Goal: Information Seeking & Learning: Understand process/instructions

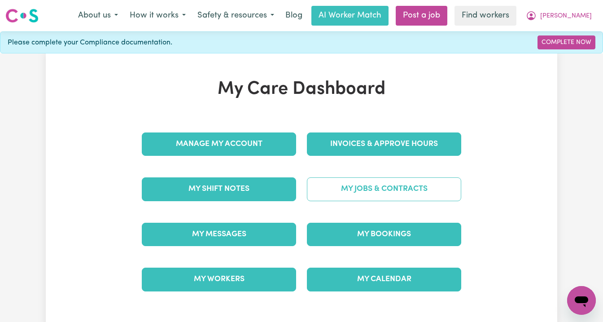
click at [372, 196] on link "My Jobs & Contracts" at bounding box center [384, 188] width 154 height 23
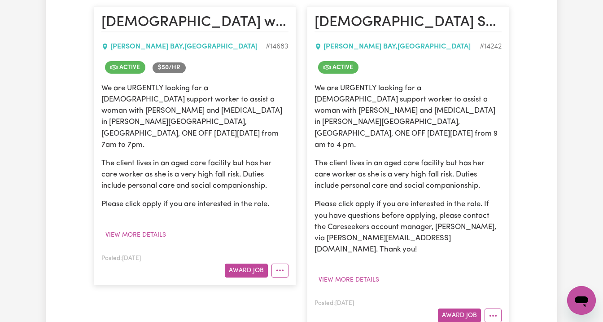
scroll to position [263, 0]
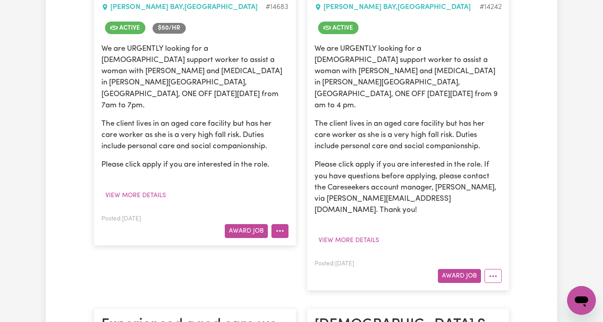
click at [280, 224] on button "More options" at bounding box center [279, 231] width 17 height 14
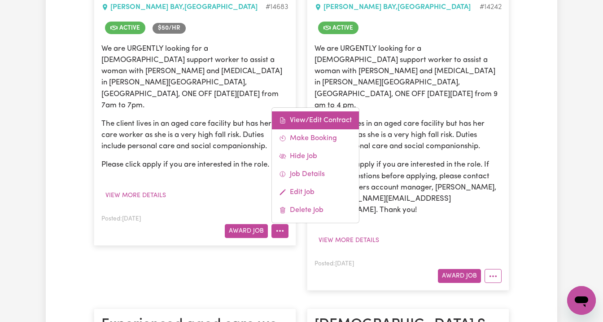
click at [298, 111] on link "View/Edit Contract" at bounding box center [315, 120] width 87 height 18
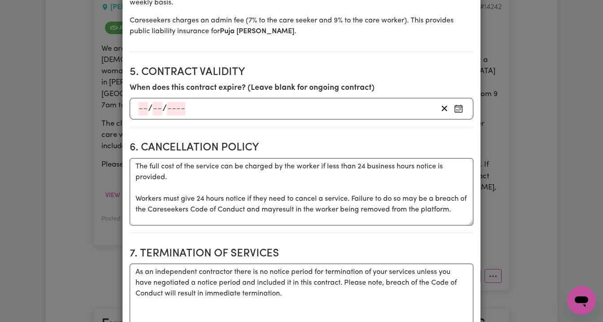
scroll to position [0, 0]
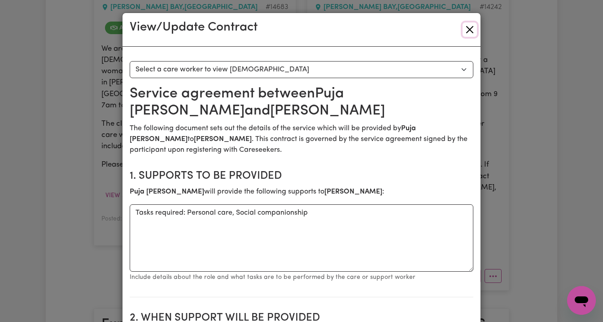
click at [469, 31] on button "Close" at bounding box center [469, 29] width 14 height 14
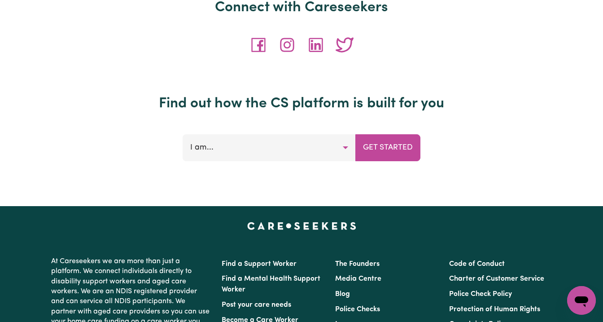
scroll to position [4260, 0]
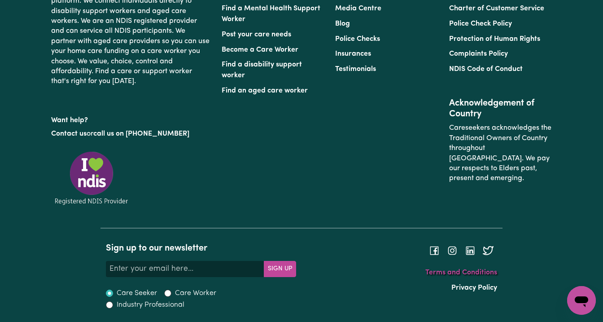
click at [465, 271] on link "Terms and Conditions" at bounding box center [461, 272] width 72 height 7
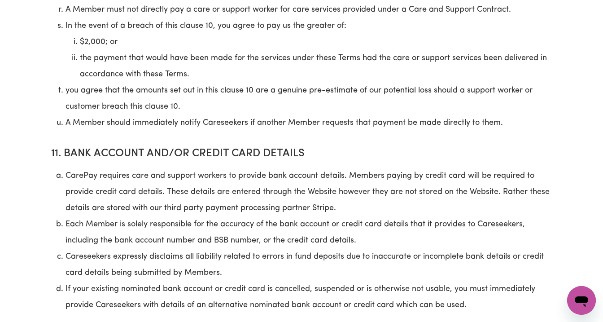
scroll to position [3782, 0]
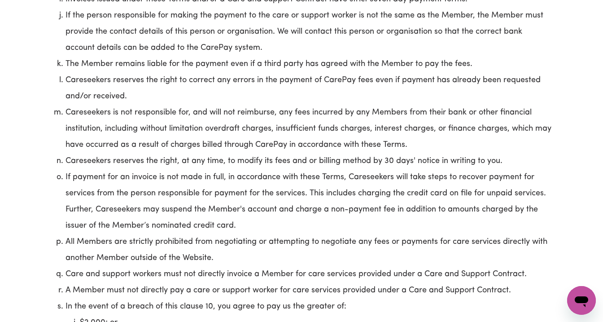
click at [458, 159] on li "Careseekers reserves the right, at any time, to modify its fees and or billing …" at bounding box center [308, 161] width 486 height 16
click at [455, 160] on li "Careseekers reserves the right, at any time, to modify its fees and or billing …" at bounding box center [308, 161] width 486 height 16
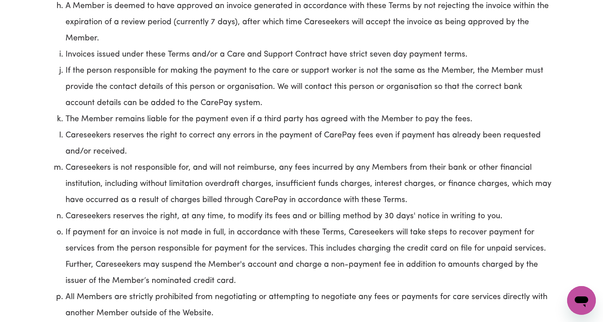
scroll to position [3728, 0]
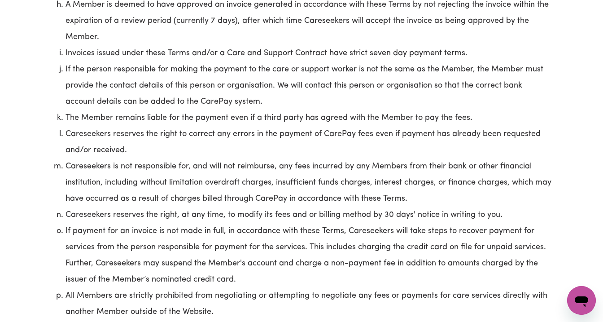
click at [365, 215] on li "Careseekers reserves the right, at any time, to modify its fees and or billing …" at bounding box center [308, 215] width 486 height 16
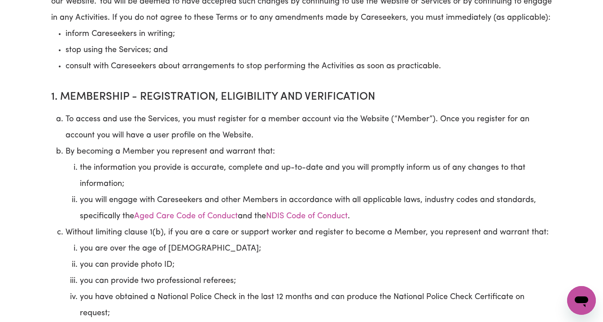
scroll to position [376, 0]
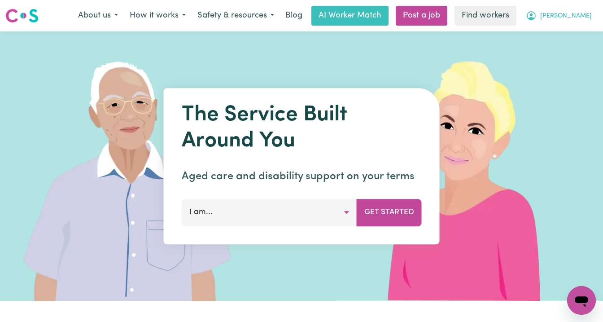
click at [577, 14] on span "[PERSON_NAME]" at bounding box center [566, 16] width 52 height 10
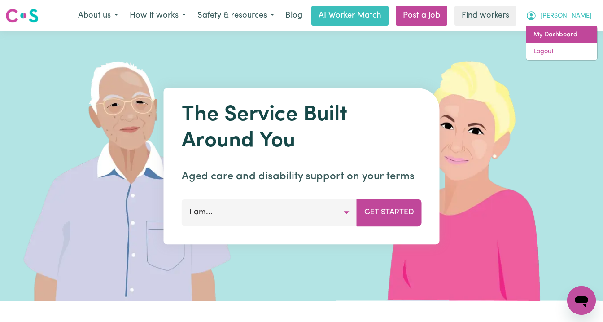
click at [569, 42] on link "My Dashboard" at bounding box center [561, 34] width 71 height 17
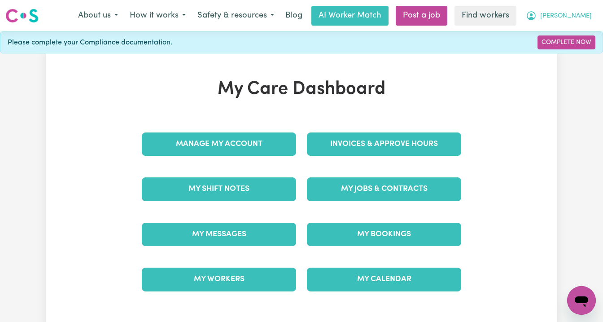
click at [584, 12] on span "[PERSON_NAME]" at bounding box center [566, 16] width 52 height 10
click at [570, 55] on link "Logout" at bounding box center [561, 51] width 71 height 17
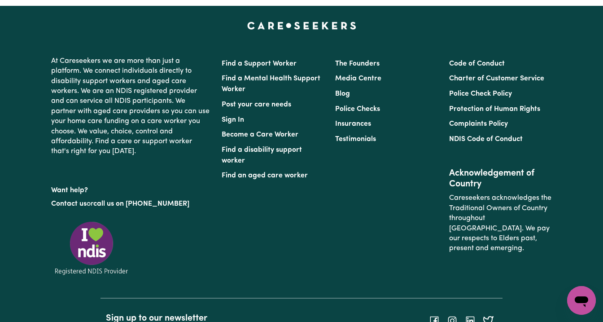
scroll to position [4260, 0]
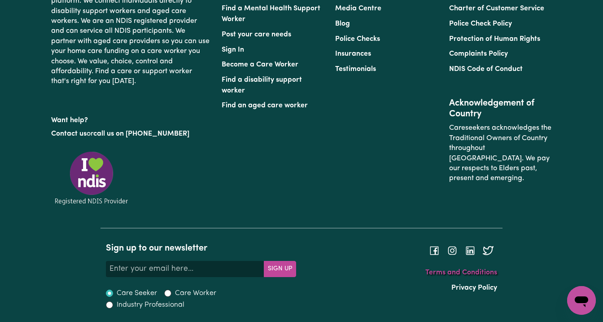
click at [476, 276] on link "Terms and Conditions" at bounding box center [461, 272] width 72 height 7
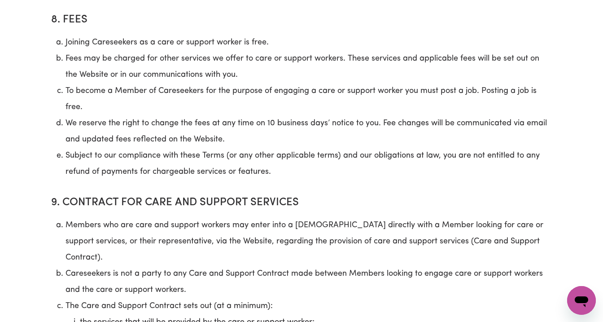
scroll to position [2973, 0]
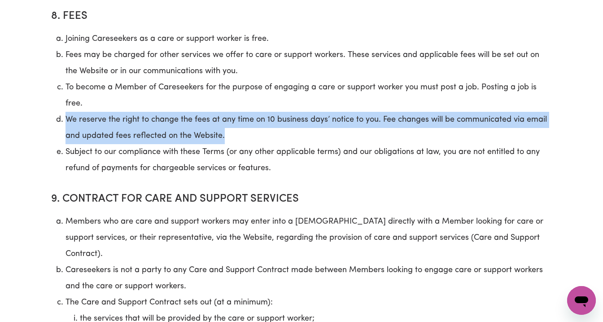
drag, startPoint x: 233, startPoint y: 150, endPoint x: 39, endPoint y: 132, distance: 195.5
click at [39, 132] on section "Terms Of Use Welcome to the www.careseekers.com.au ("Website"), an online platf…" at bounding box center [301, 66] width 603 height 6016
copy li "We reserve the right to change the fees at any time on 10 business days’ notice…"
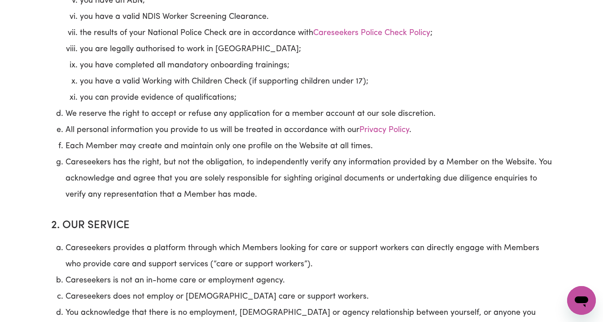
scroll to position [0, 0]
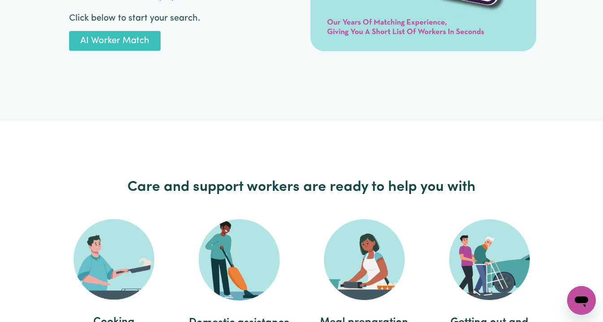
scroll to position [1574, 0]
